Goal: Task Accomplishment & Management: Manage account settings

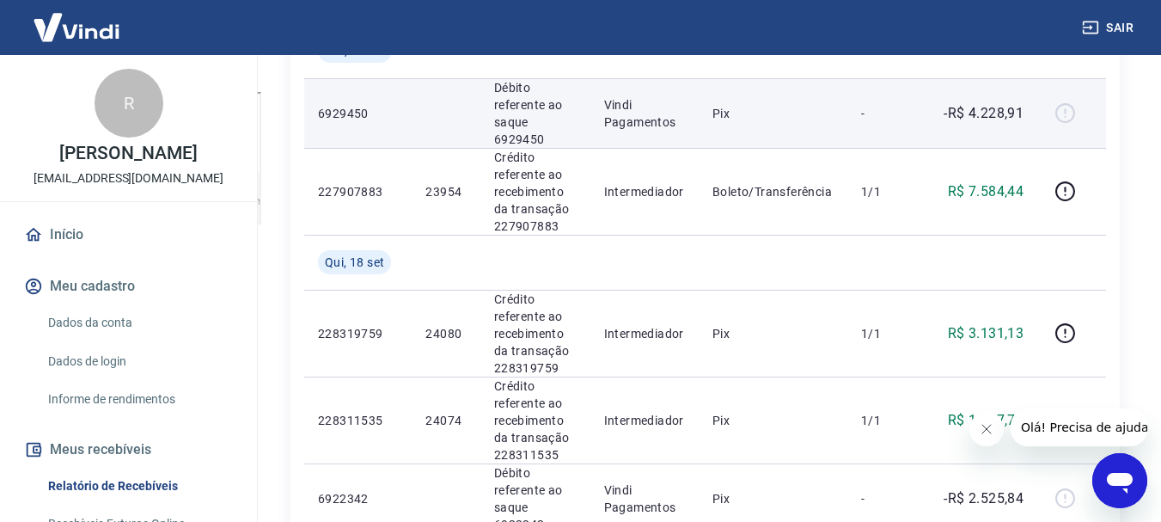
scroll to position [516, 0]
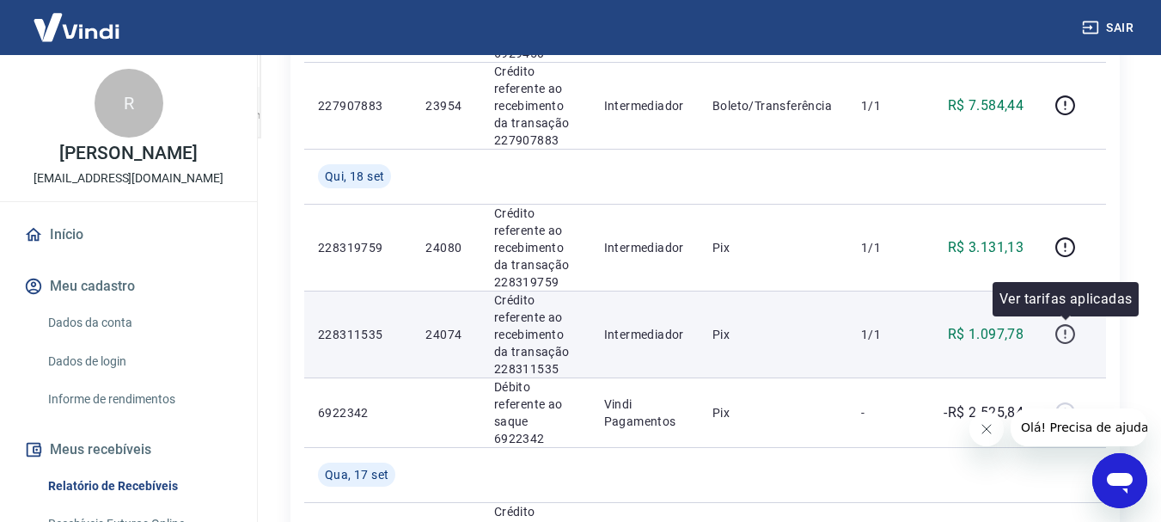
click at [1070, 334] on icon "button" at bounding box center [1065, 333] width 21 height 21
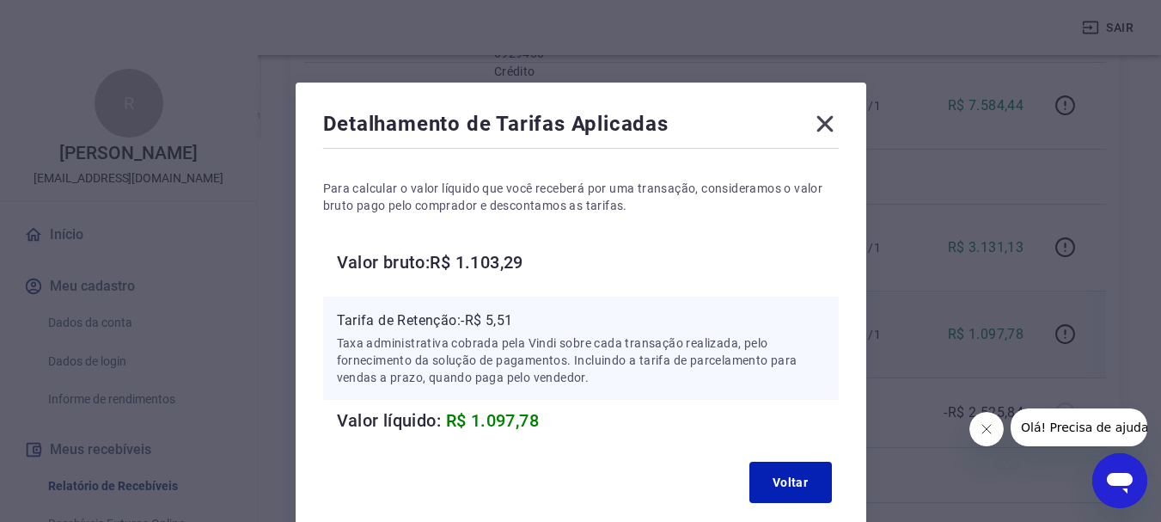
click at [821, 117] on icon at bounding box center [825, 124] width 28 height 28
